Goal: Task Accomplishment & Management: Use online tool/utility

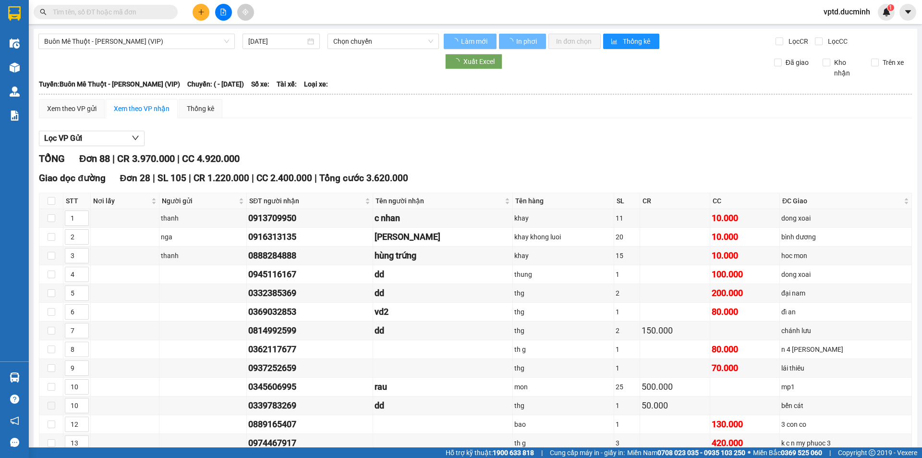
type input "[DATE]"
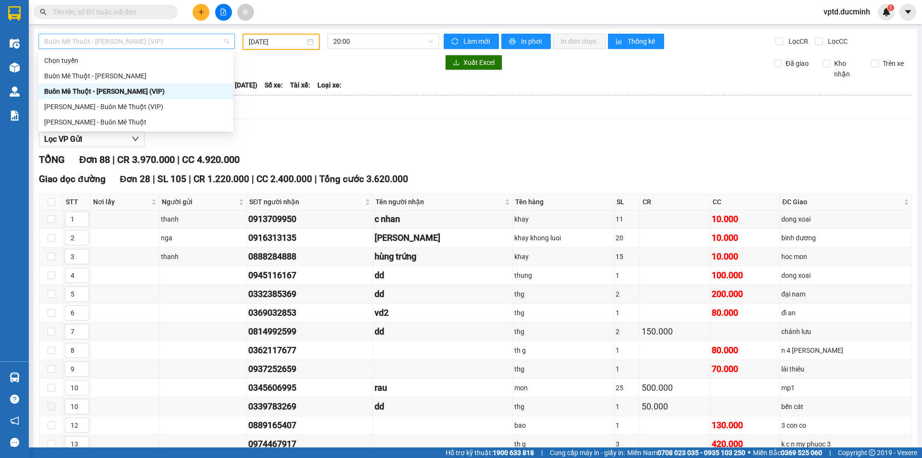
click at [137, 39] on span "Buôn Mê Thuột - [PERSON_NAME] (VIP)" at bounding box center [136, 41] width 185 height 14
click at [97, 106] on div "[PERSON_NAME] - Buôn Mê Thuột (VIP)" at bounding box center [135, 106] width 183 height 11
type input "[DATE]"
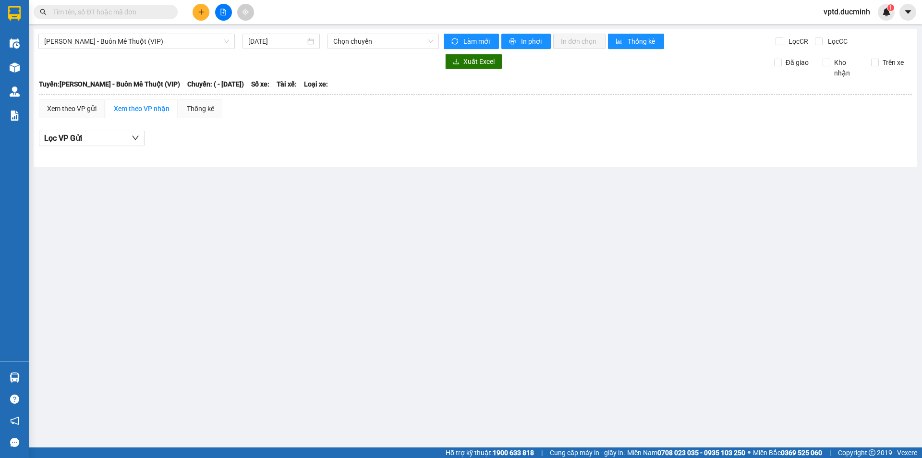
click at [142, 33] on div "[PERSON_NAME] - Buôn Mê Thuột (VIP) [DATE] Chọn chuyến Làm mới In phơi In đơn c…" at bounding box center [476, 98] width 884 height 138
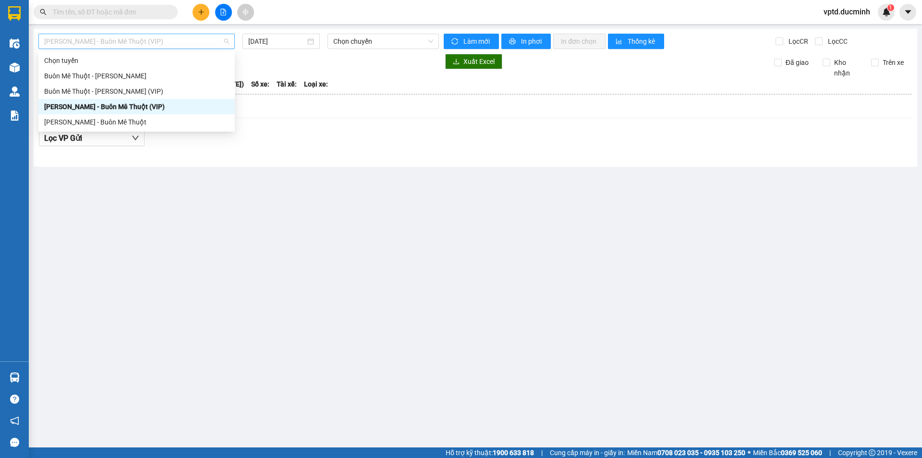
click at [152, 40] on span "[PERSON_NAME] - Buôn Mê Thuột (VIP)" at bounding box center [136, 41] width 185 height 14
click at [130, 85] on div "Buôn Mê Thuột - [PERSON_NAME] (VIP)" at bounding box center [136, 91] width 196 height 15
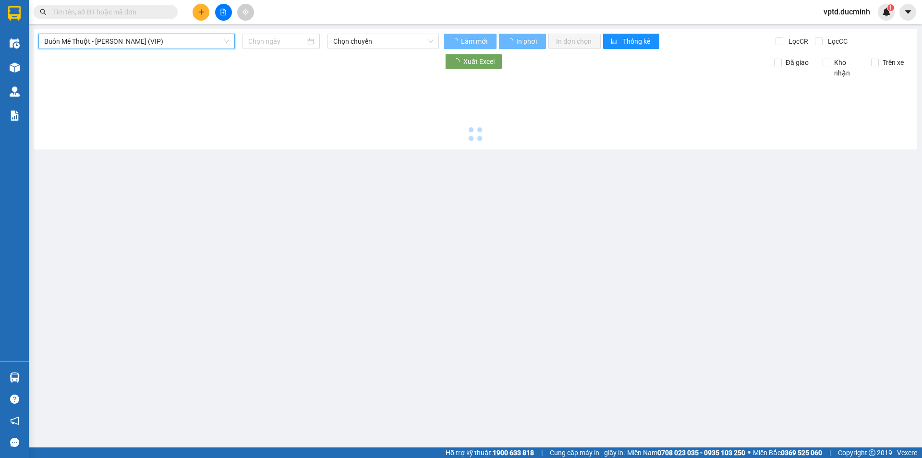
type input "[DATE]"
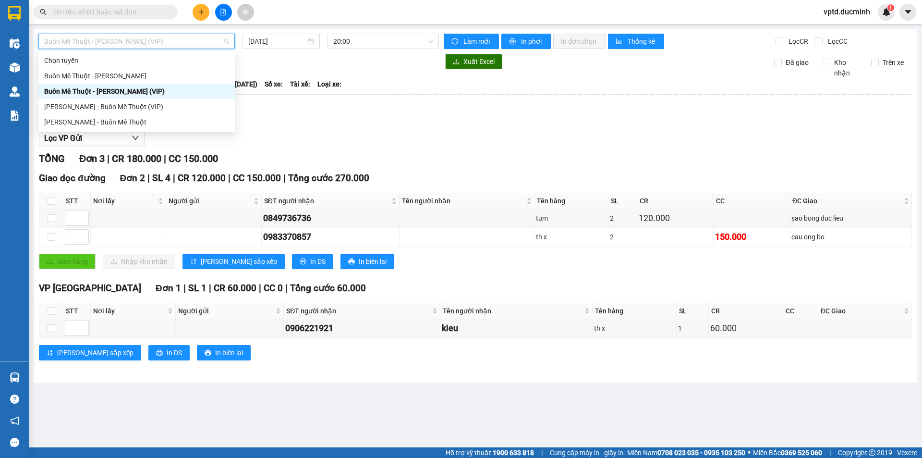
click at [138, 42] on span "Buôn Mê Thuột - [PERSON_NAME] (VIP)" at bounding box center [136, 41] width 185 height 14
click at [126, 102] on div "[PERSON_NAME] - Buôn Mê Thuột (VIP)" at bounding box center [136, 106] width 185 height 11
type input "[DATE]"
